Goal: Use online tool/utility: Use online tool/utility

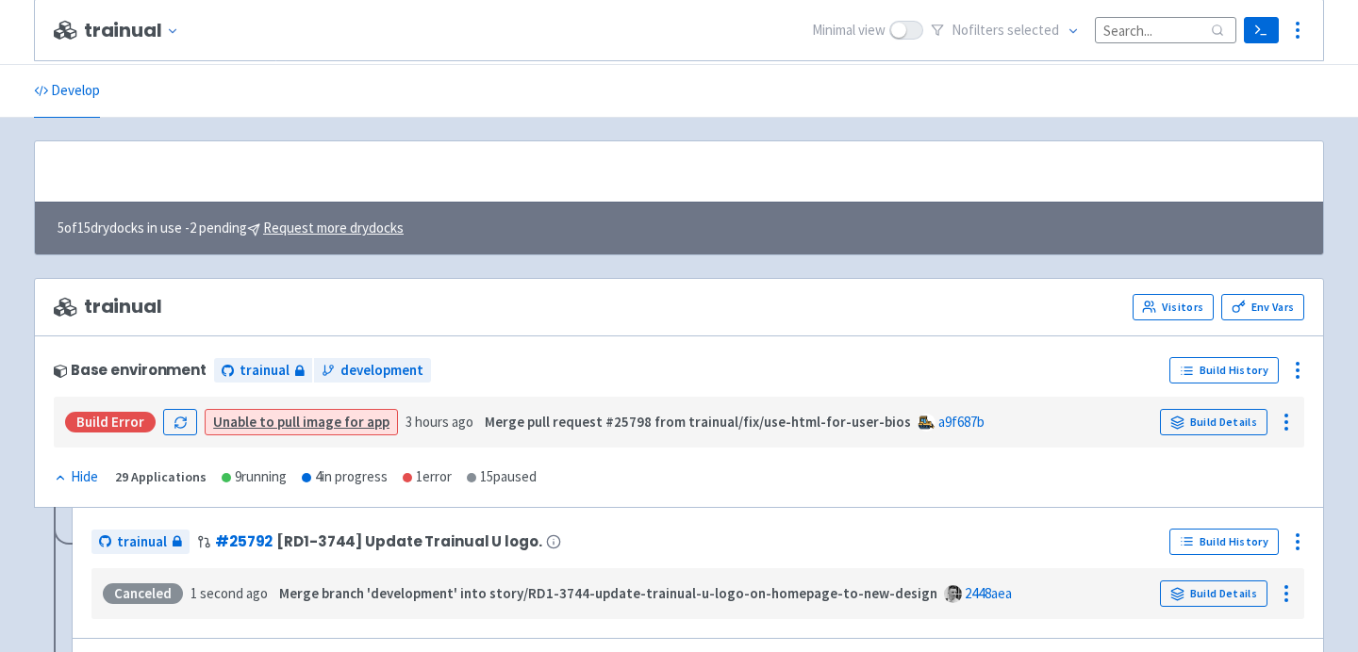
scroll to position [1091, 0]
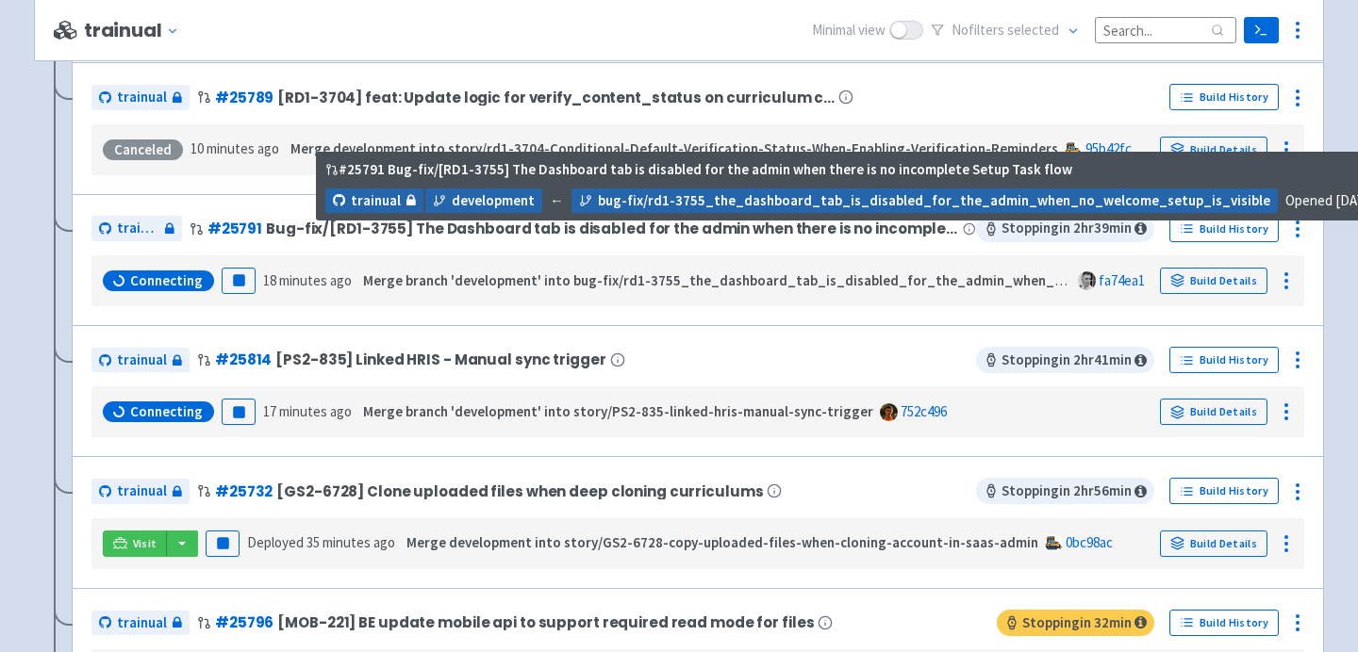
scroll to position [962, 0]
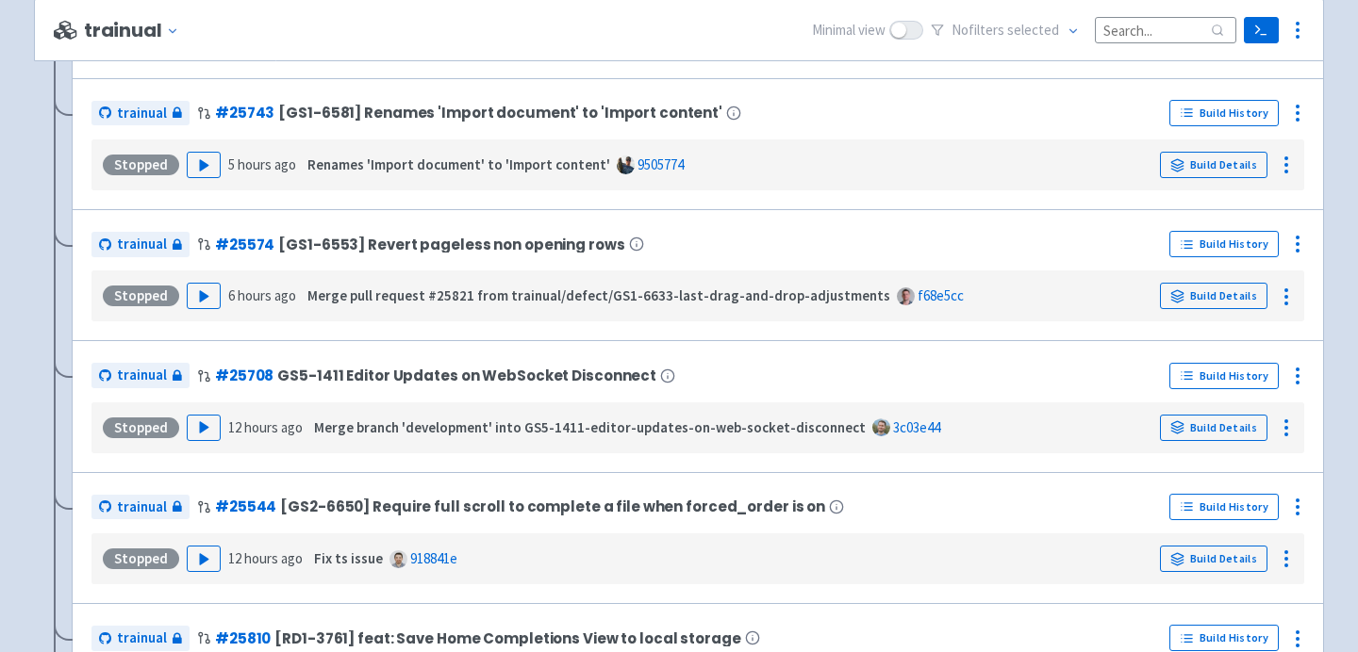
scroll to position [1951, 0]
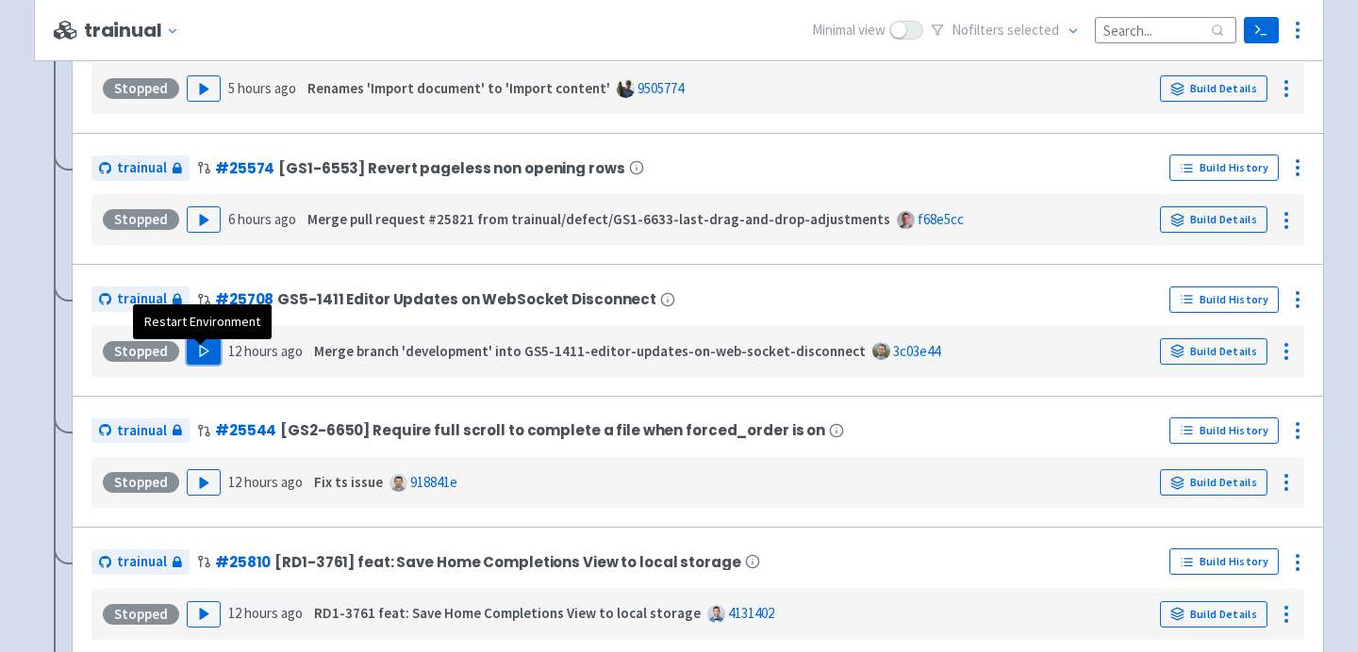
click at [194, 365] on button "Play" at bounding box center [204, 351] width 34 height 26
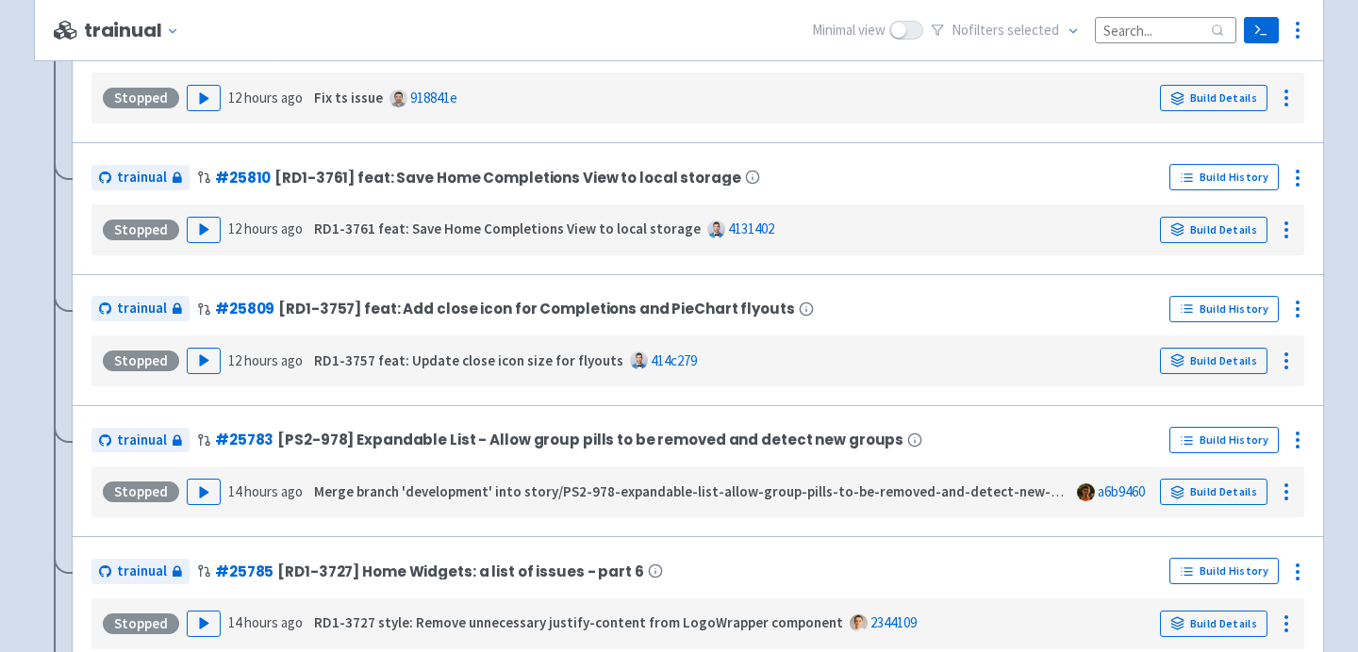
scroll to position [2354, 0]
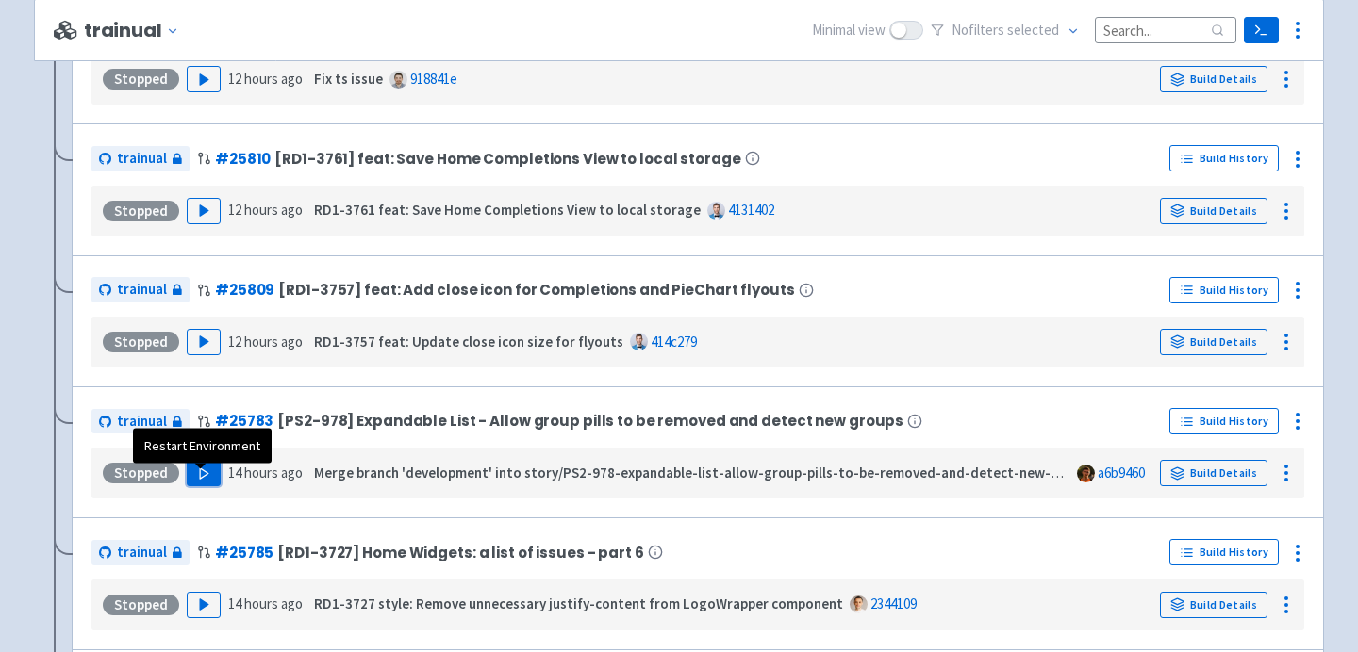
click at [201, 479] on polygon "button" at bounding box center [204, 474] width 8 height 10
